Goal: Transaction & Acquisition: Purchase product/service

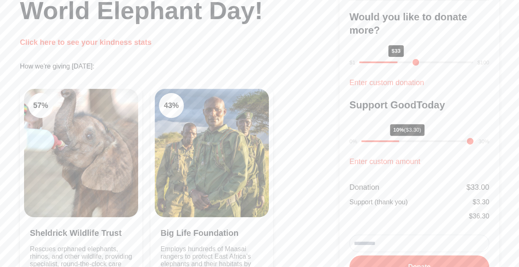
scroll to position [83, 0]
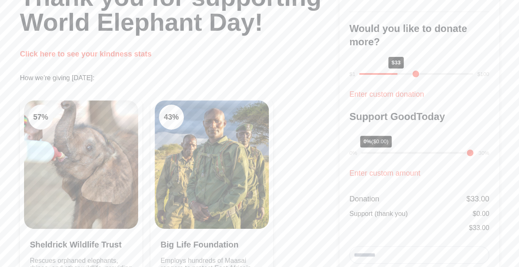
drag, startPoint x: 397, startPoint y: 152, endPoint x: 367, endPoint y: 154, distance: 30.7
type input "*"
click at [367, 153] on input "range" at bounding box center [417, 153] width 113 height 2
drag, startPoint x: 395, startPoint y: 71, endPoint x: 367, endPoint y: 78, distance: 28.8
type input "*"
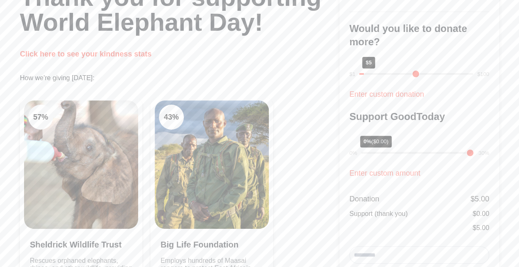
click at [367, 75] on input "range" at bounding box center [416, 74] width 114 height 2
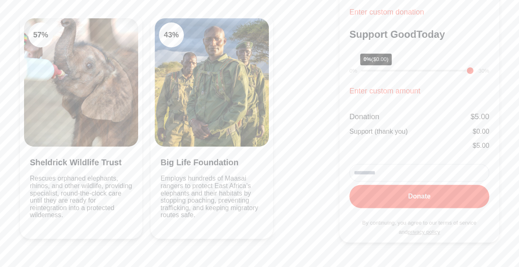
scroll to position [166, 0]
drag, startPoint x: 426, startPoint y: 199, endPoint x: 416, endPoint y: 141, distance: 59.0
click at [416, 141] on form "Donation $ 5.00 Support (thank you) $ 0.00 $ 5.00 Donate By continuing, you agr…" at bounding box center [419, 172] width 140 height 137
click at [414, 171] on input "email" at bounding box center [419, 171] width 140 height 17
type input "**********"
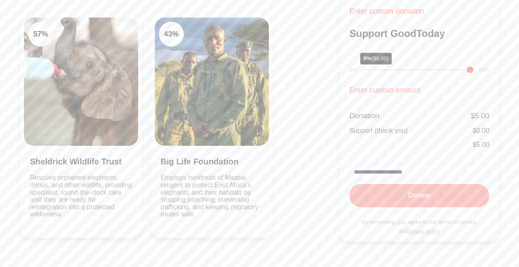
click at [411, 194] on button "Donate" at bounding box center [419, 195] width 140 height 23
